Goal: Communication & Community: Answer question/provide support

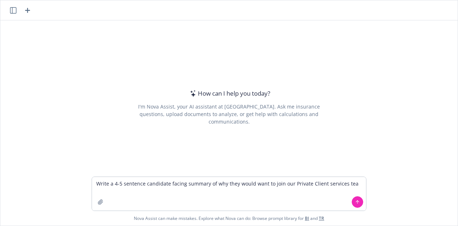
type textarea "Write a 4-5 sentence candidate facing summary of why they would want to join ou…"
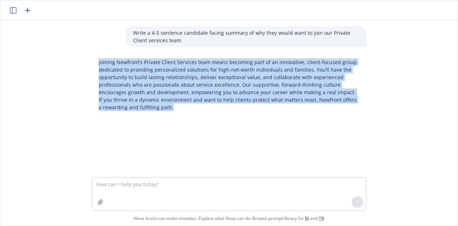
drag, startPoint x: 175, startPoint y: 109, endPoint x: 88, endPoint y: 59, distance: 100.0
click at [88, 59] on div "Joining Newfront’s Private Client Services team means becoming part of an innov…" at bounding box center [229, 84] width 286 height 58
copy p "Joining Newfront’s Private Client Services team means becoming part of an innov…"
